Goal: Navigation & Orientation: Find specific page/section

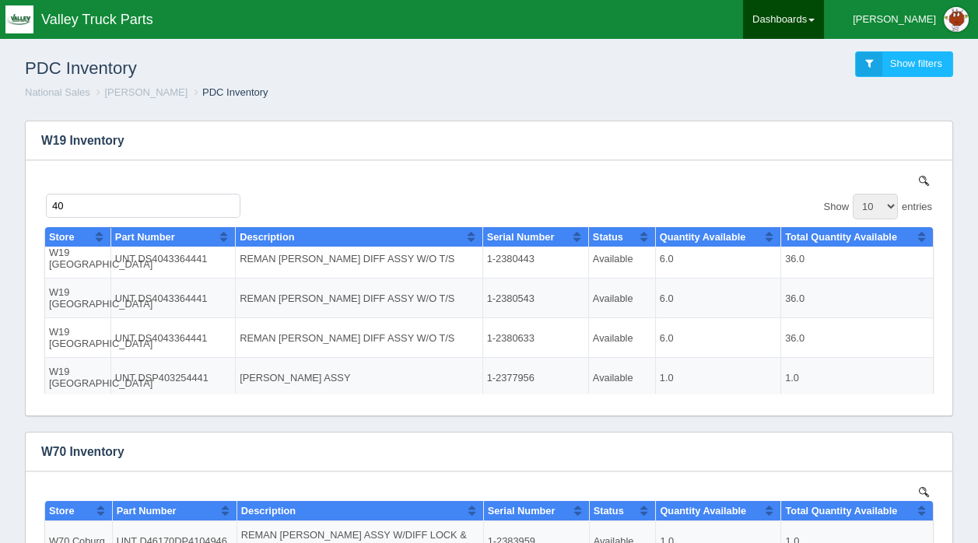
click at [824, 12] on link "Dashboards" at bounding box center [783, 19] width 81 height 39
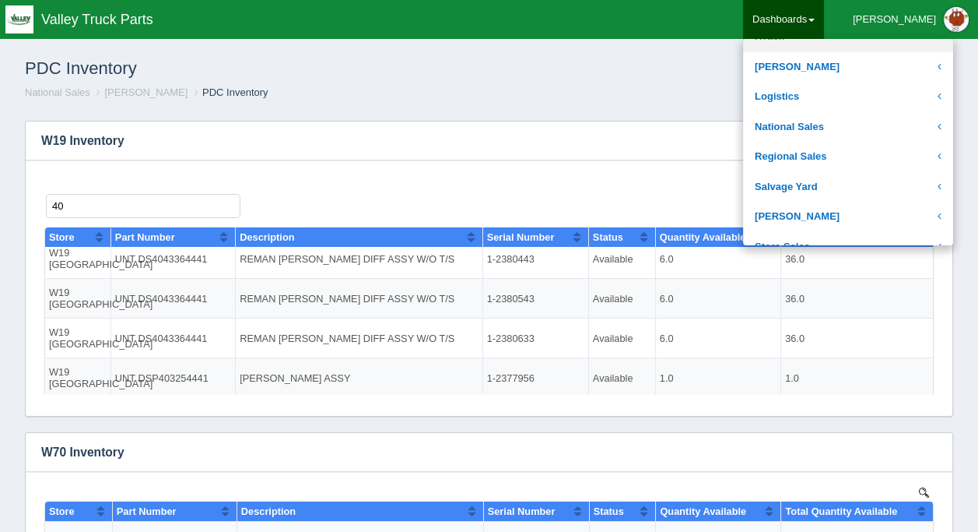
scroll to position [311, 0]
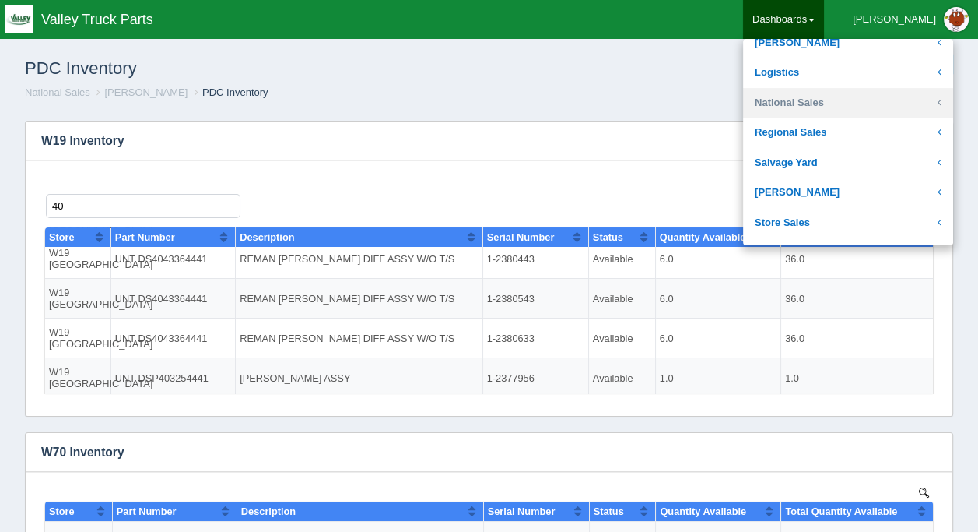
click at [837, 95] on link "National Sales" at bounding box center [848, 103] width 210 height 30
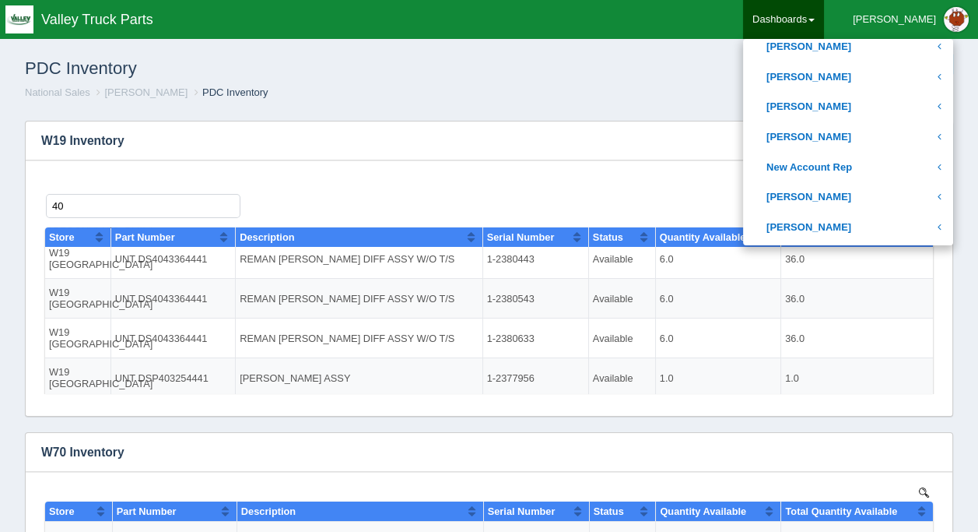
scroll to position [623, 0]
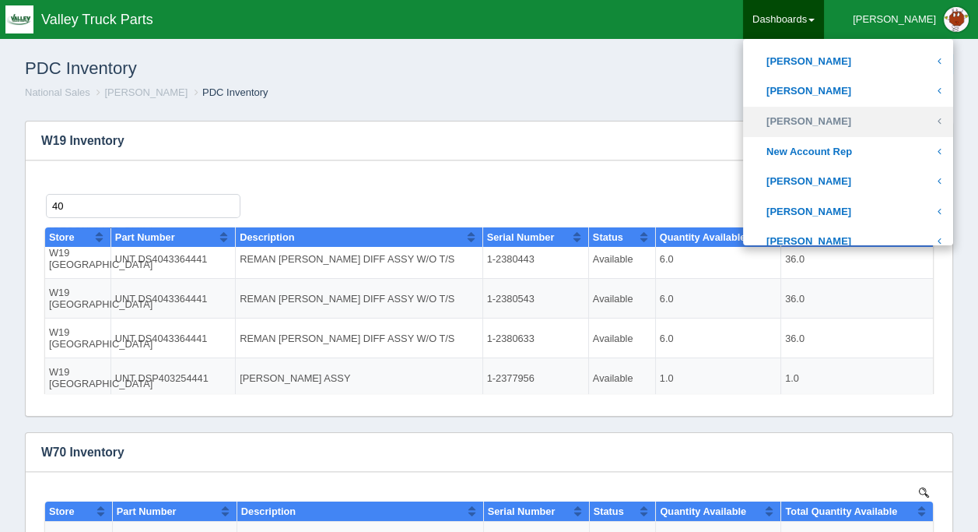
click at [837, 120] on link "[PERSON_NAME]" at bounding box center [848, 122] width 210 height 30
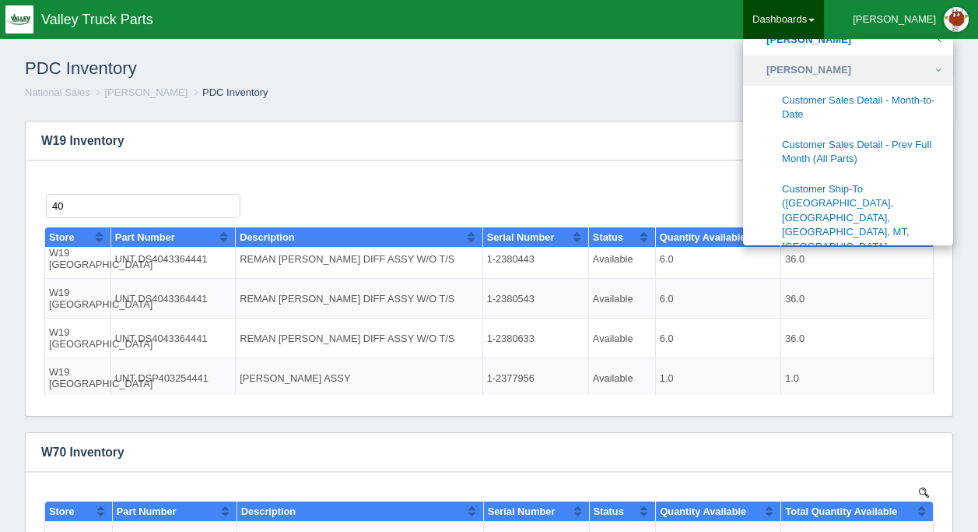
scroll to position [700, 0]
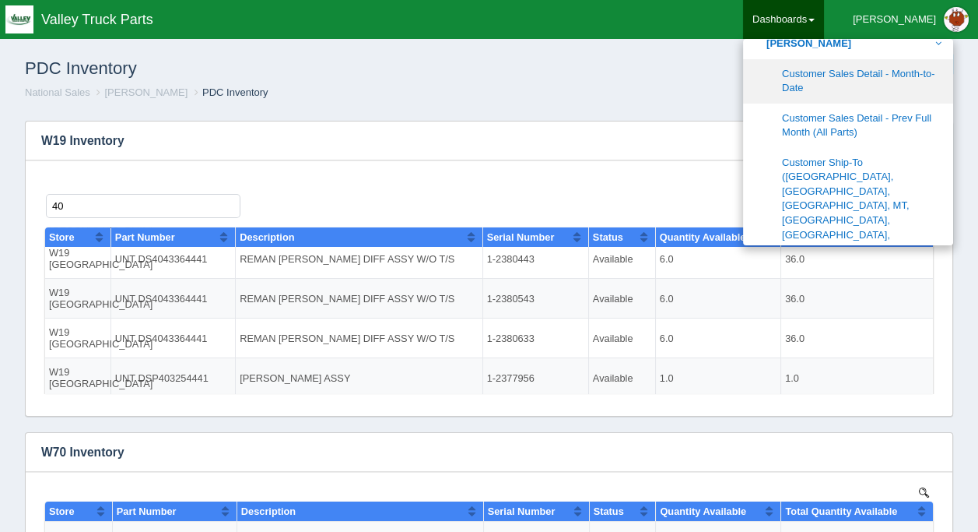
click at [841, 75] on link "Customer Sales Detail - Month-to-Date" at bounding box center [848, 81] width 210 height 44
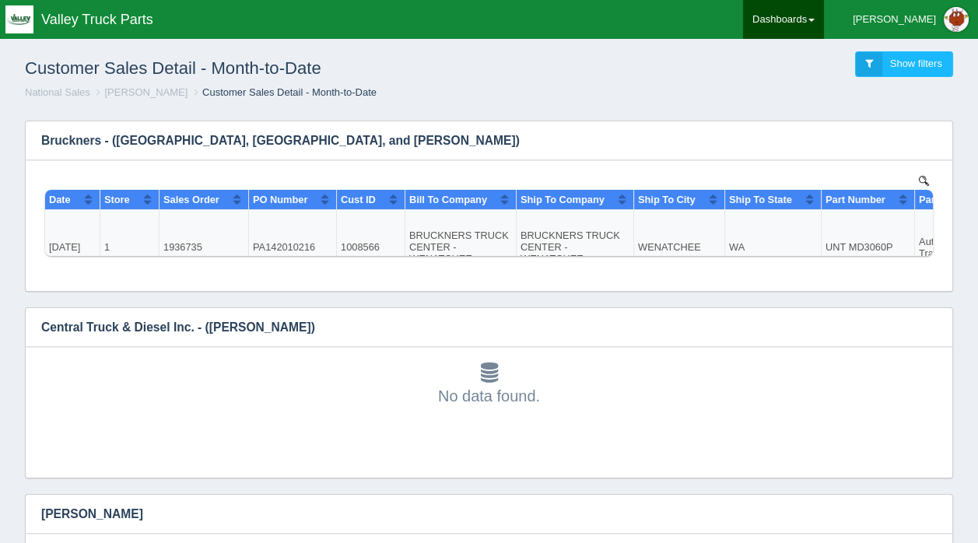
click at [824, 19] on link "Dashboards" at bounding box center [783, 19] width 81 height 39
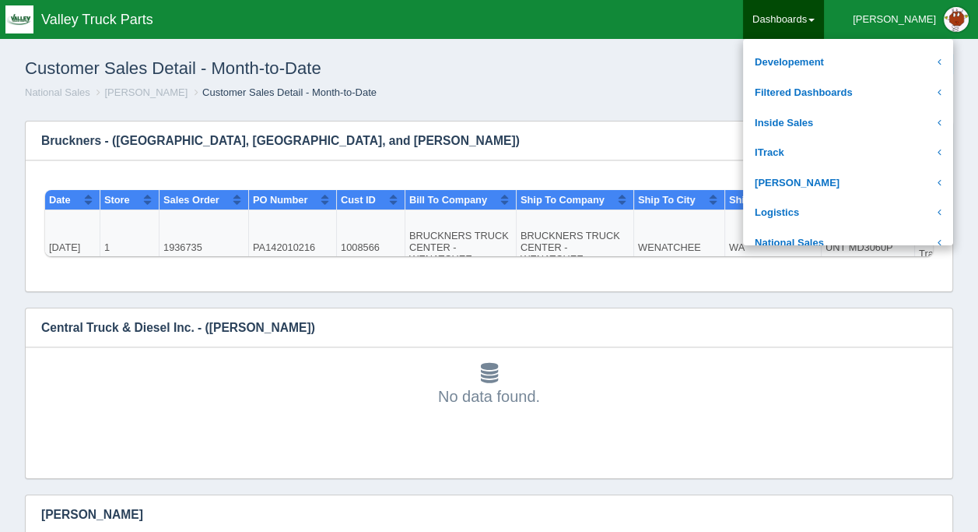
scroll to position [233, 0]
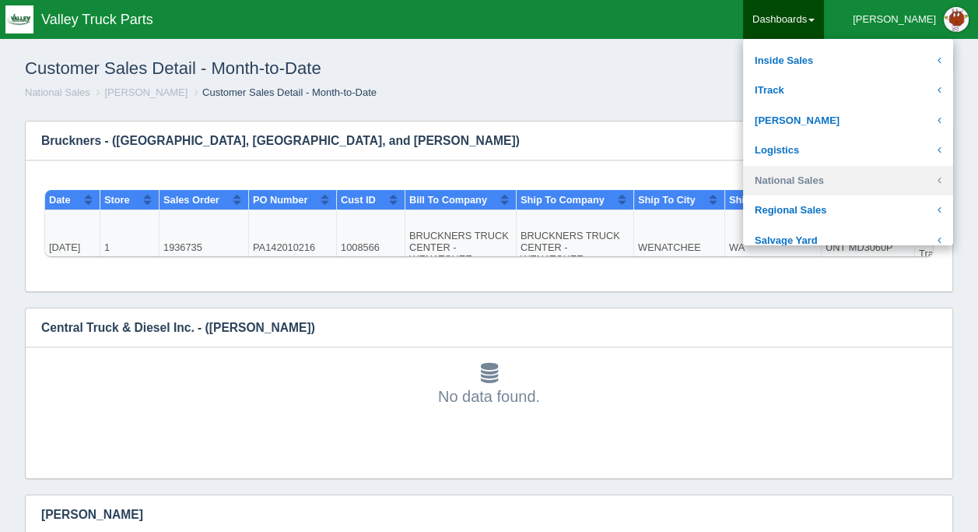
click at [828, 173] on link "National Sales" at bounding box center [848, 181] width 210 height 30
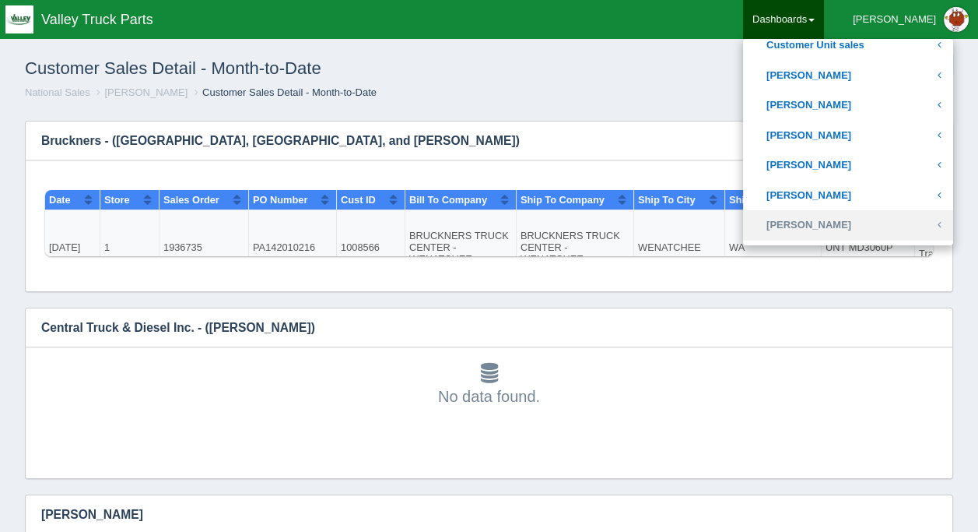
scroll to position [545, 0]
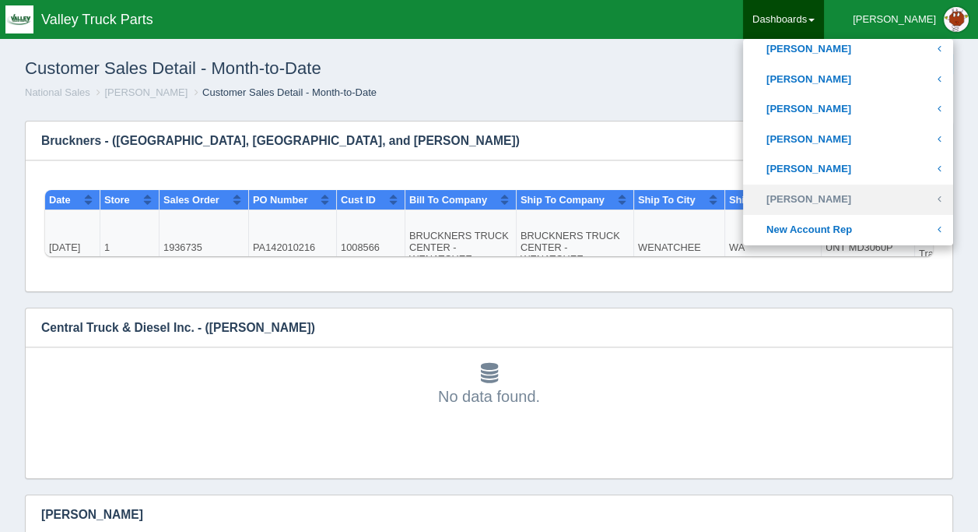
click at [833, 192] on link "[PERSON_NAME]" at bounding box center [848, 199] width 210 height 30
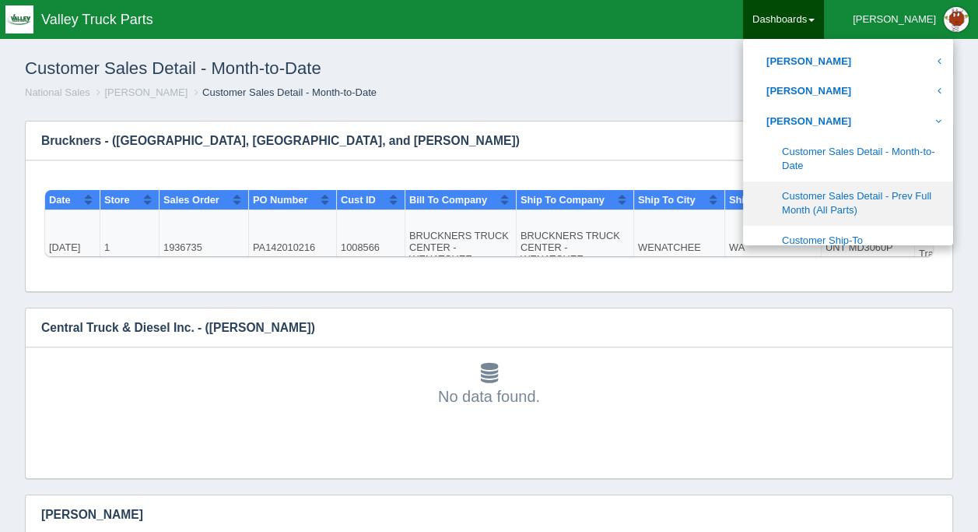
click at [859, 194] on link "Customer Sales Detail - Prev Full Month (All Parts)" at bounding box center [848, 203] width 210 height 44
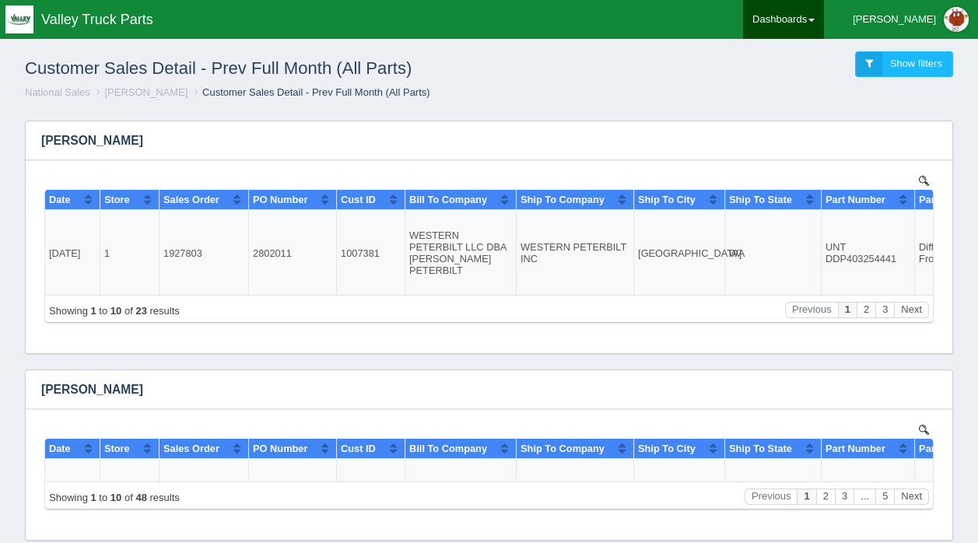
click at [824, 23] on link "Dashboards" at bounding box center [783, 19] width 81 height 39
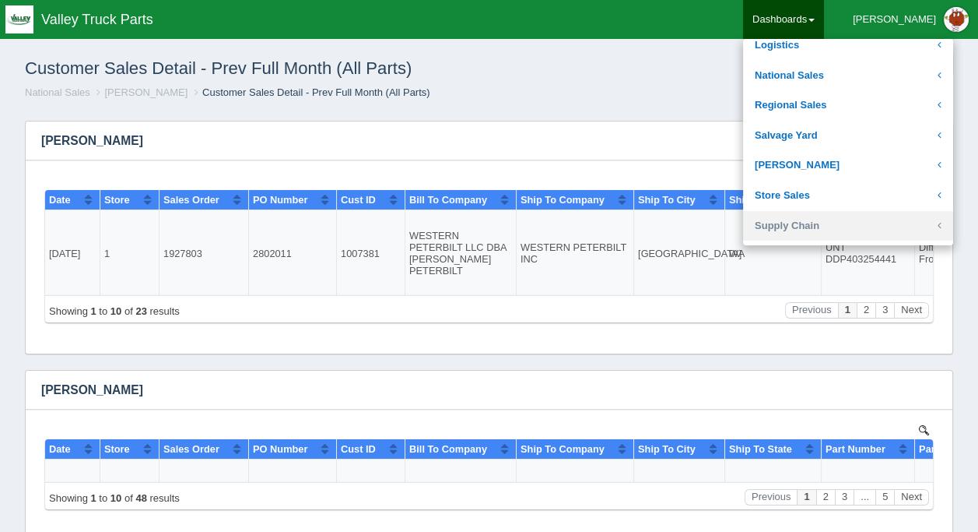
scroll to position [311, 0]
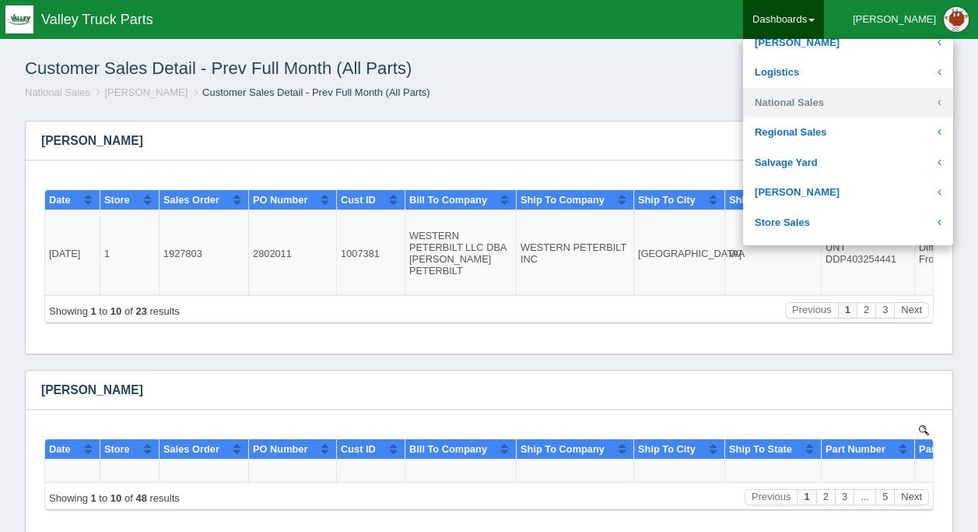
click at [823, 100] on link "National Sales" at bounding box center [848, 103] width 210 height 30
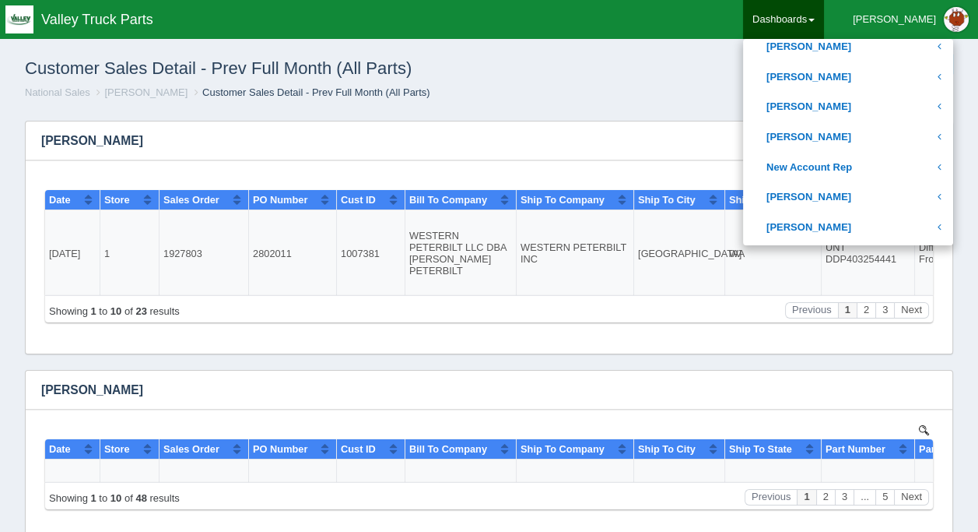
scroll to position [623, 0]
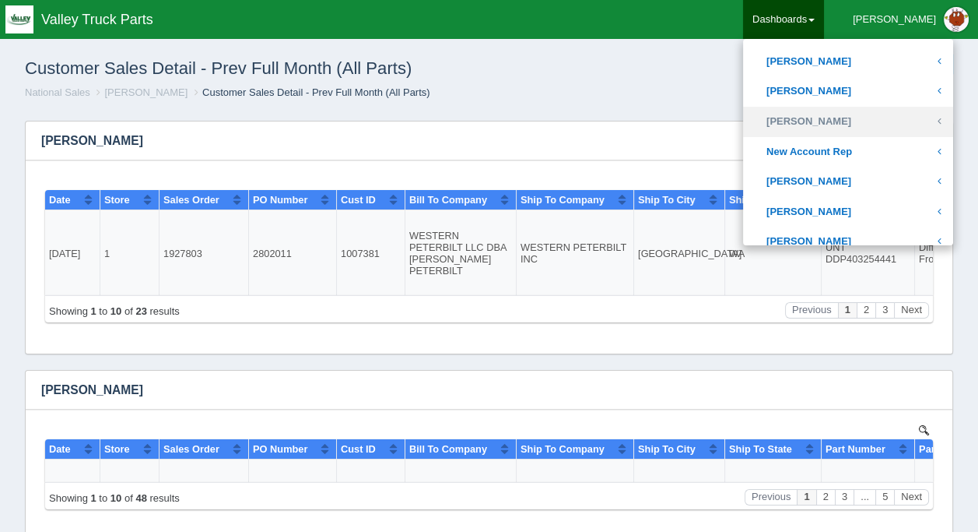
click at [840, 120] on link "[PERSON_NAME]" at bounding box center [848, 122] width 210 height 30
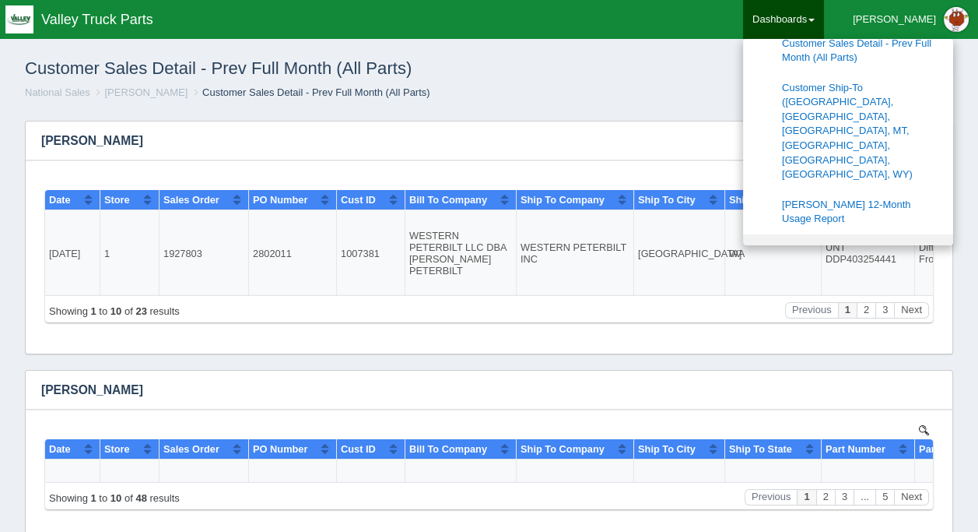
scroll to position [778, 0]
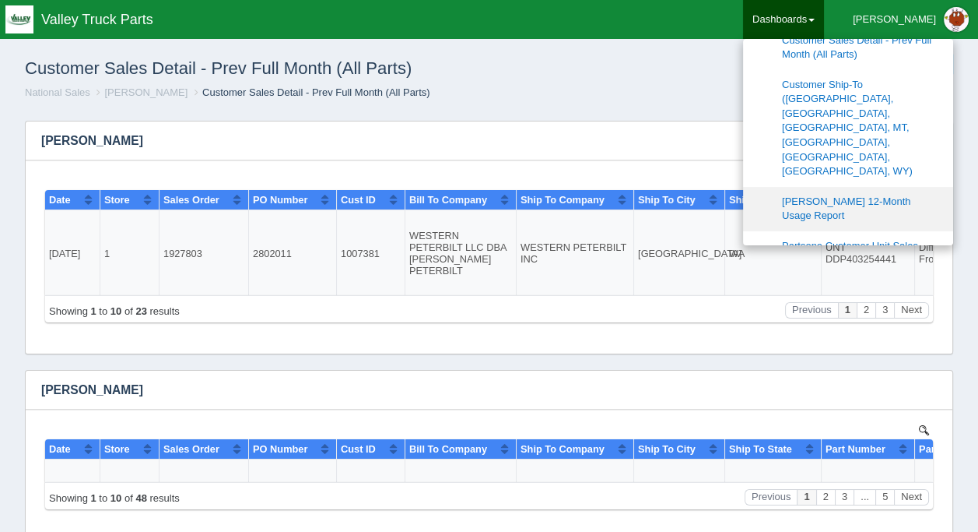
click at [849, 187] on link "[PERSON_NAME] 12-Month Usage Report" at bounding box center [848, 209] width 210 height 44
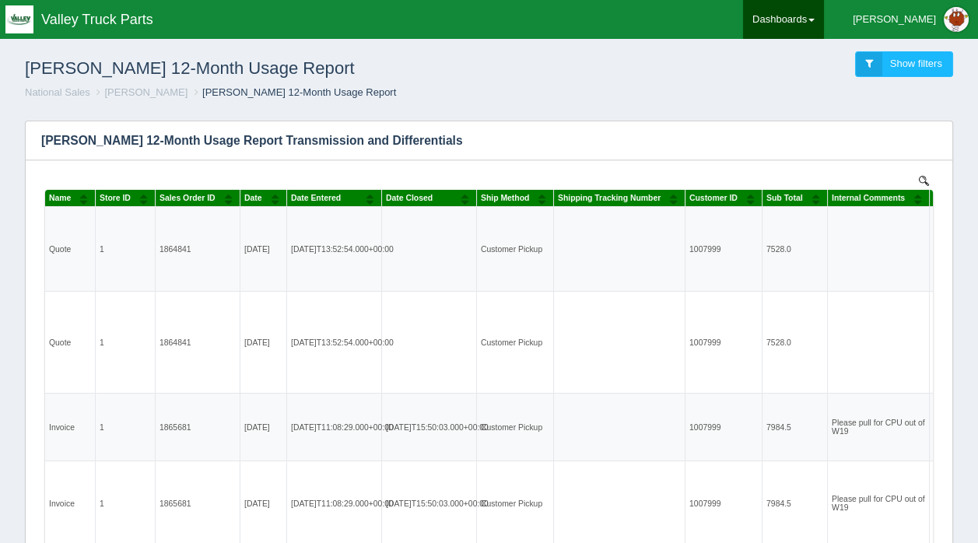
click at [821, 13] on link "Dashboards" at bounding box center [783, 19] width 81 height 39
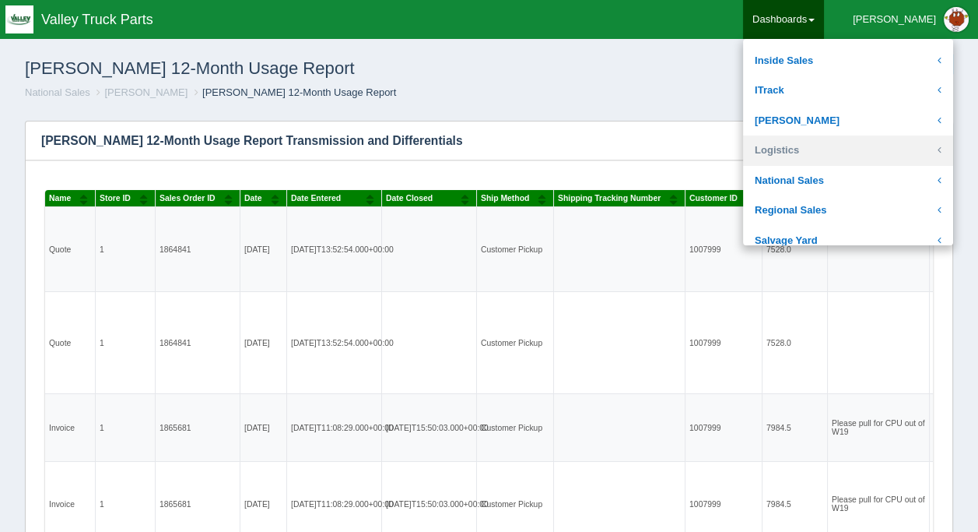
scroll to position [311, 0]
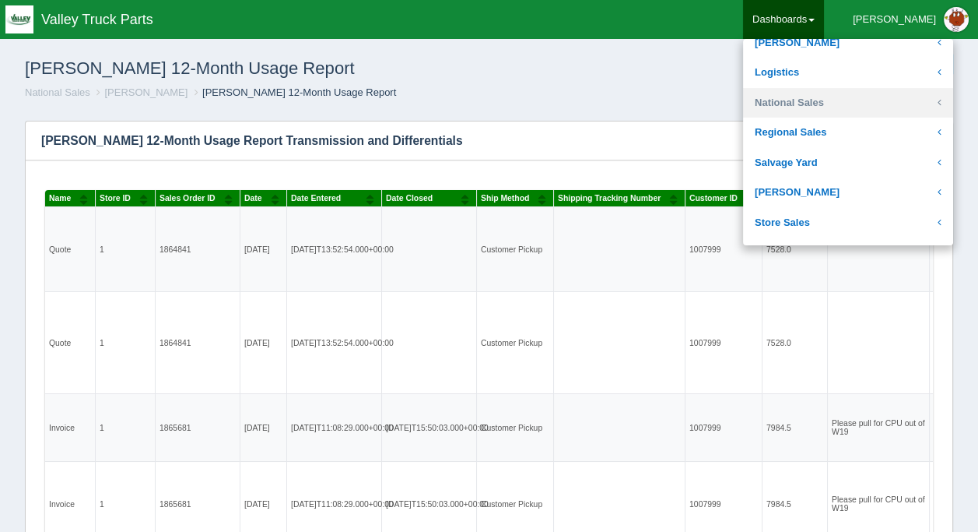
click at [829, 100] on link "National Sales" at bounding box center [848, 103] width 210 height 30
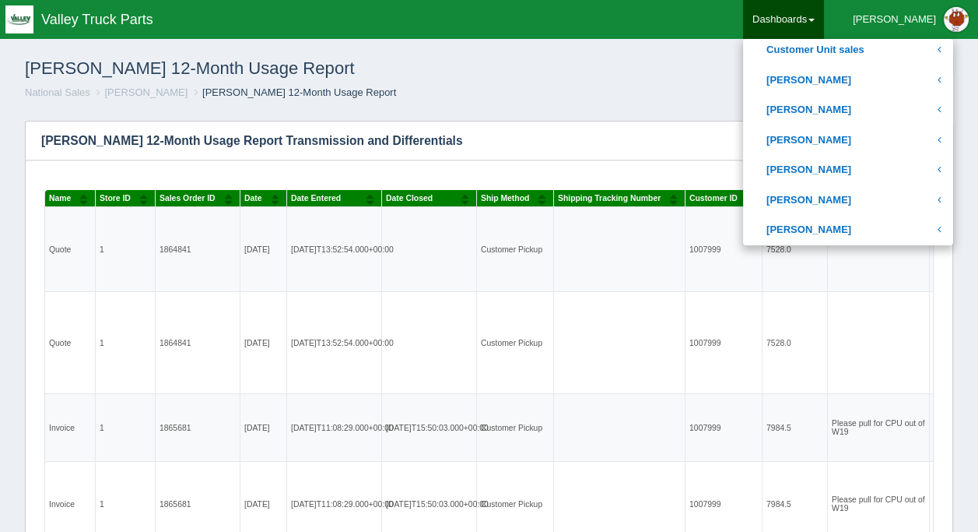
scroll to position [545, 0]
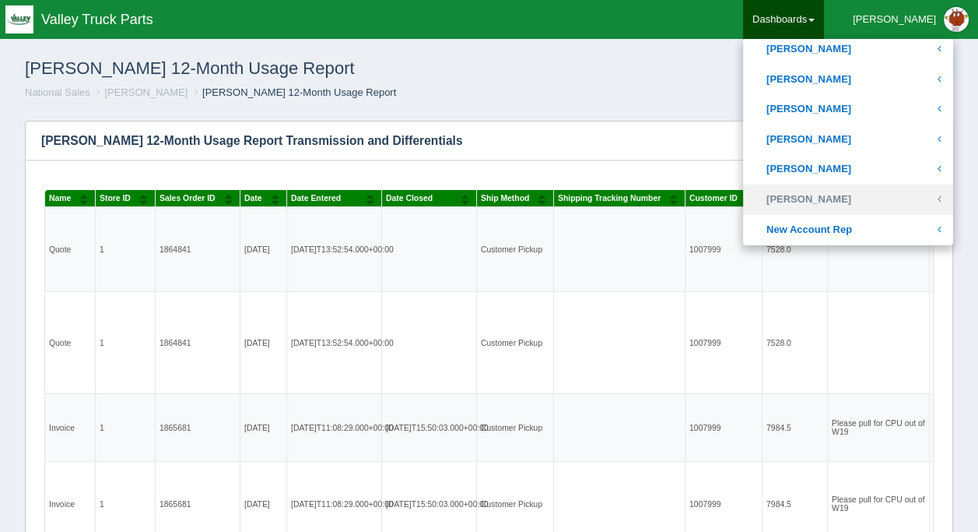
click at [839, 192] on link "[PERSON_NAME]" at bounding box center [848, 199] width 210 height 30
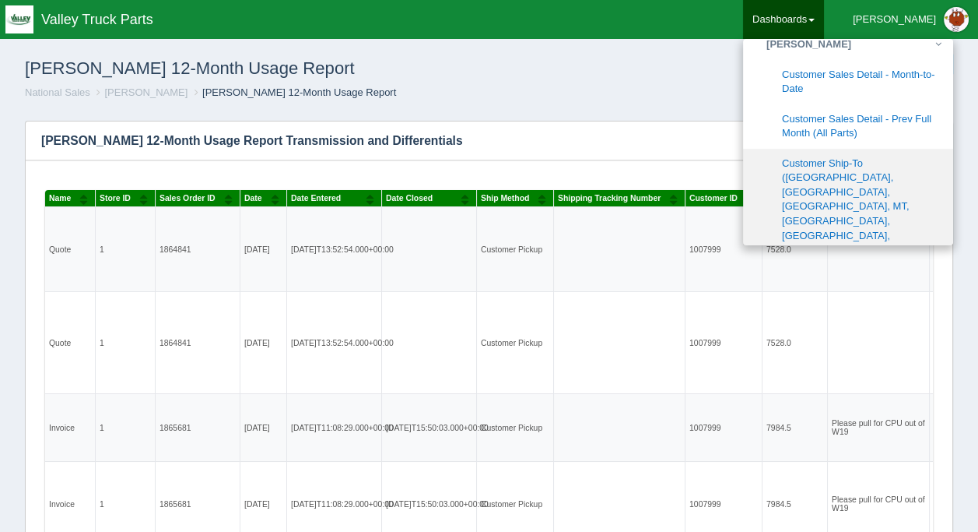
scroll to position [700, 0]
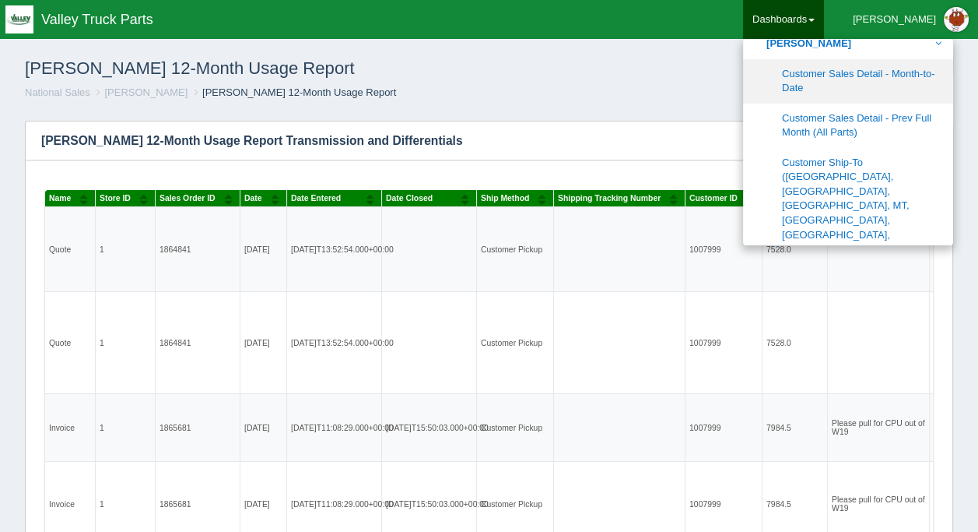
click at [850, 78] on link "Customer Sales Detail - Month-to-Date" at bounding box center [848, 81] width 210 height 44
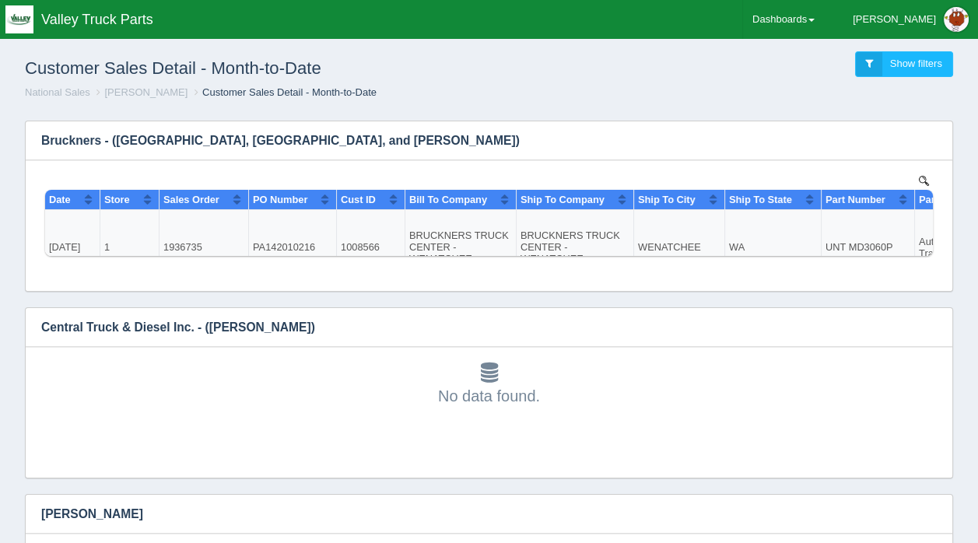
click at [721, 54] on div "Customer Sales Detail - Month-to-Date Show filters" at bounding box center [488, 65] width 953 height 42
click at [824, 16] on link "Dashboards" at bounding box center [783, 19] width 81 height 39
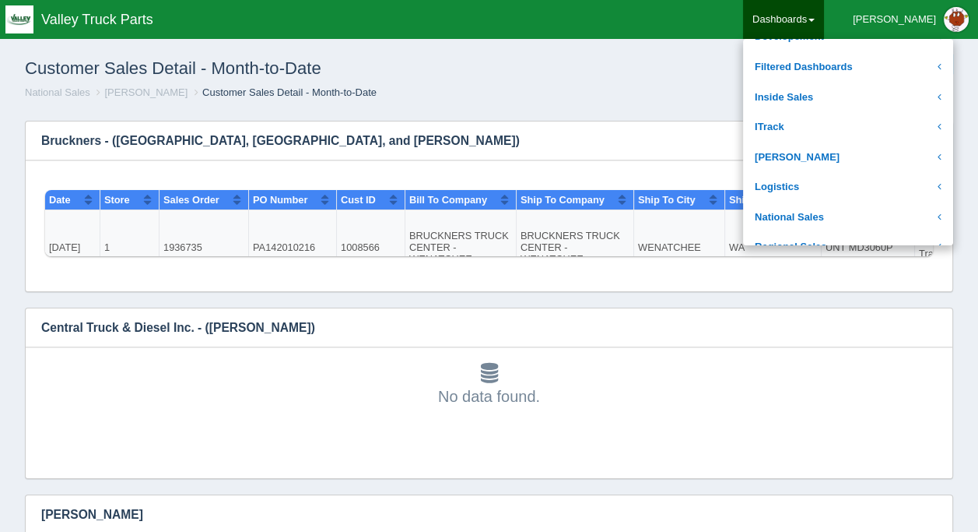
scroll to position [233, 0]
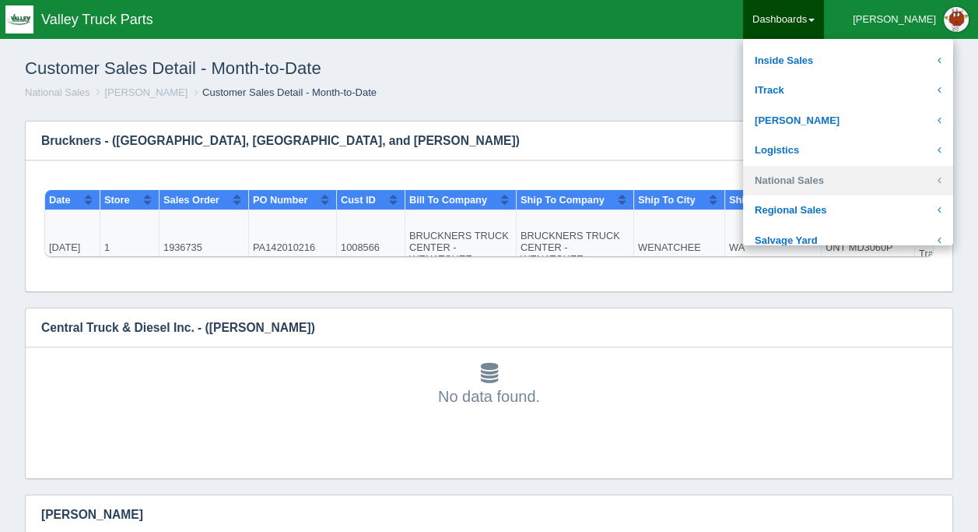
click at [838, 174] on link "National Sales" at bounding box center [848, 181] width 210 height 30
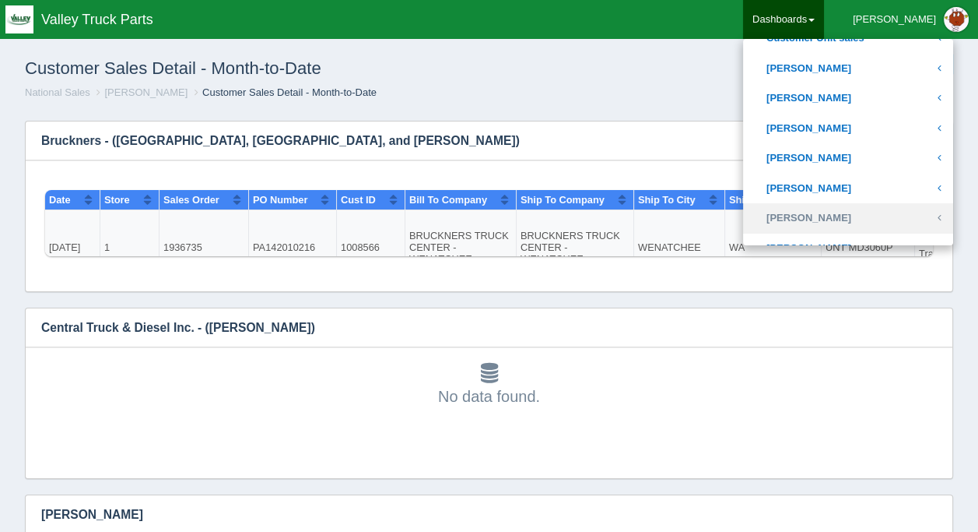
scroll to position [545, 0]
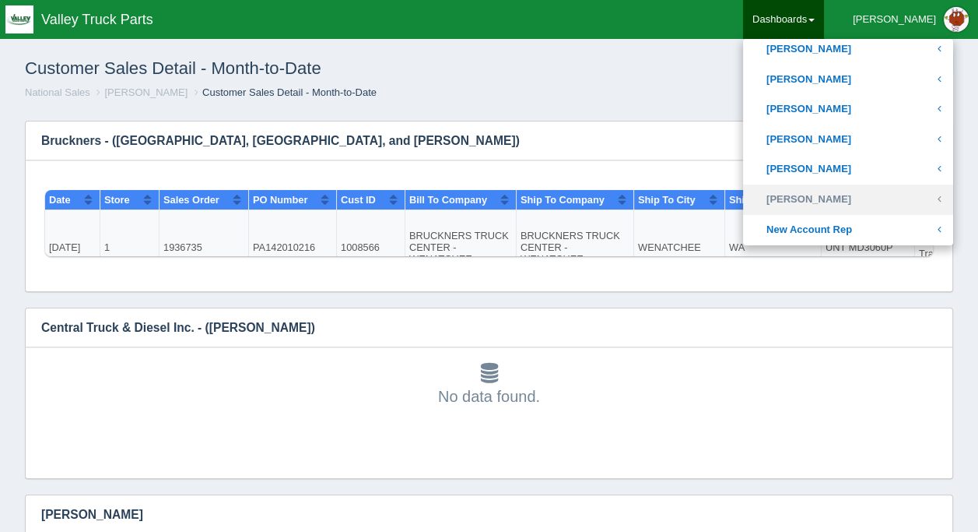
click at [844, 193] on link "[PERSON_NAME]" at bounding box center [848, 199] width 210 height 30
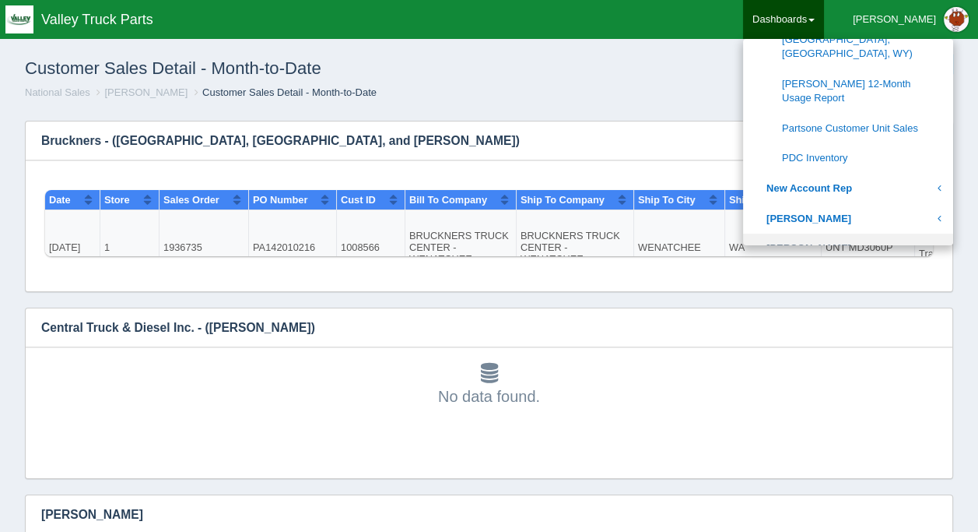
scroll to position [856, 0]
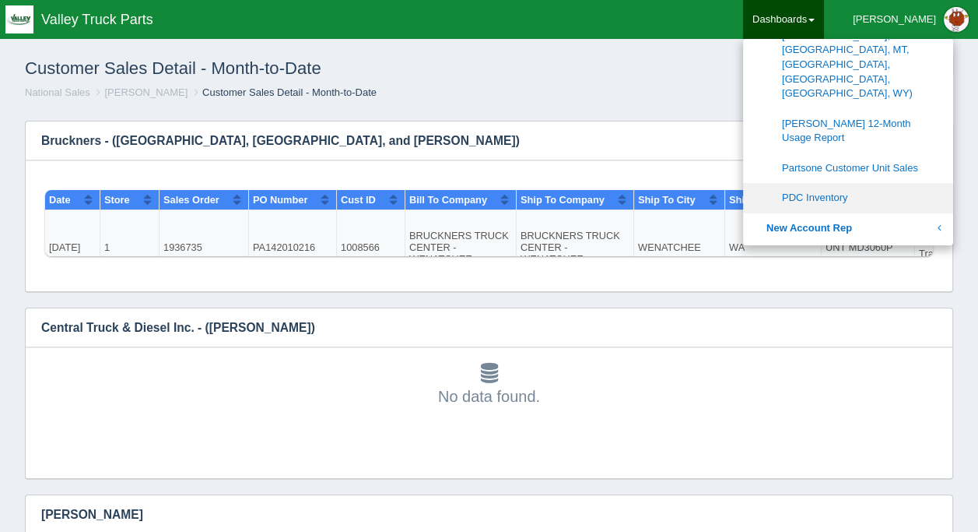
click at [855, 183] on link "PDC Inventory" at bounding box center [848, 198] width 210 height 30
